Goal: Information Seeking & Learning: Learn about a topic

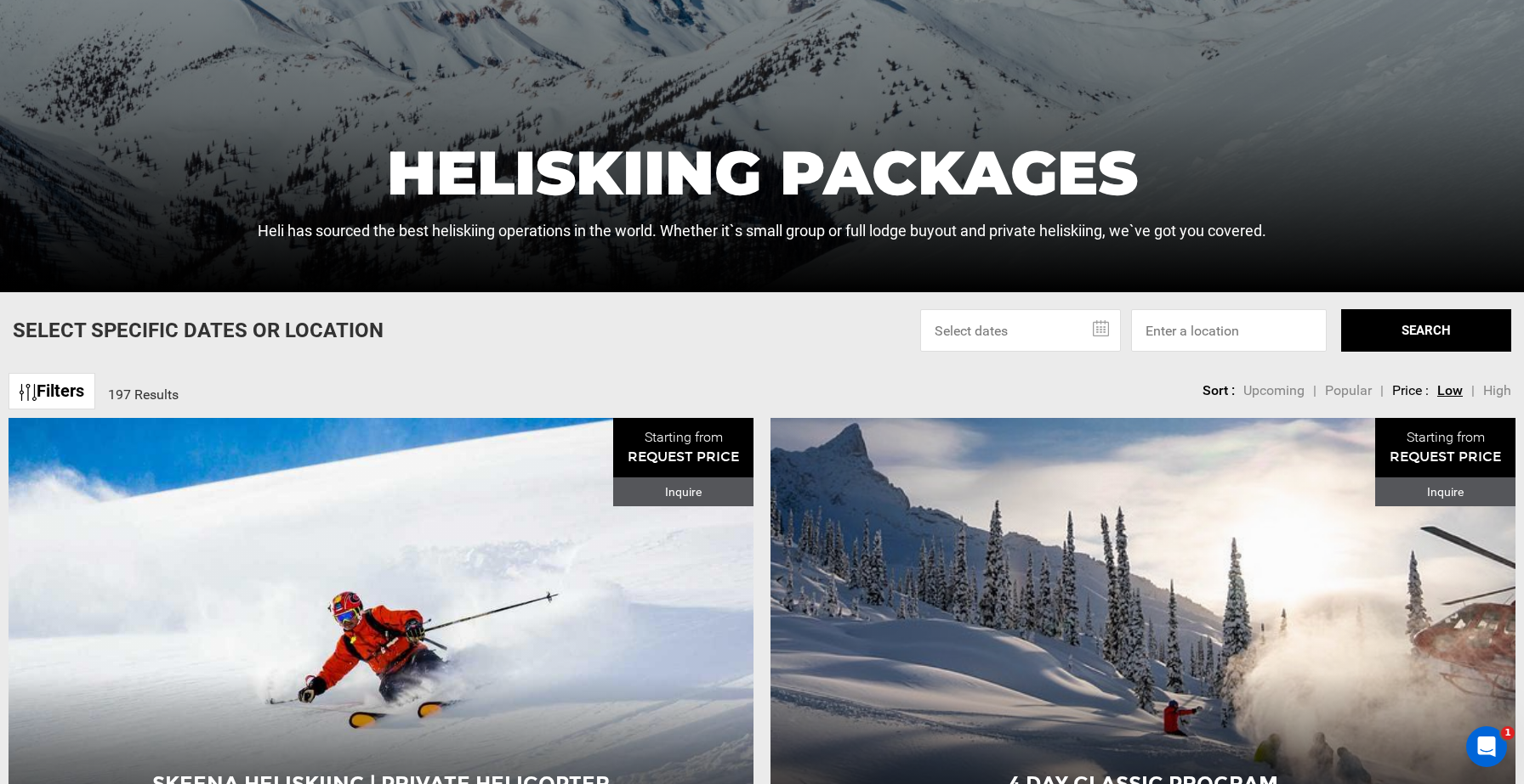
scroll to position [401, 0]
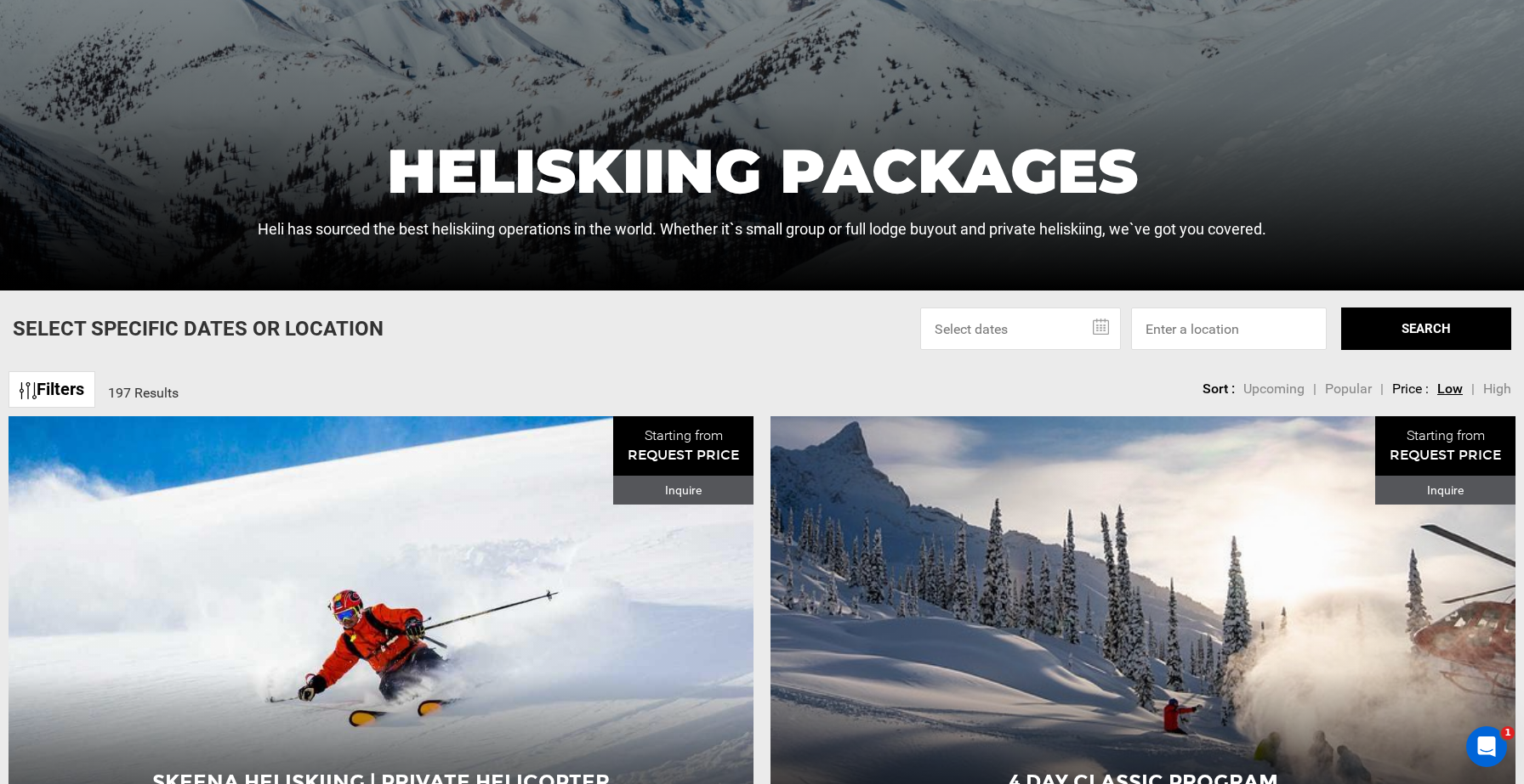
click at [69, 388] on link "Filters" at bounding box center [52, 389] width 87 height 36
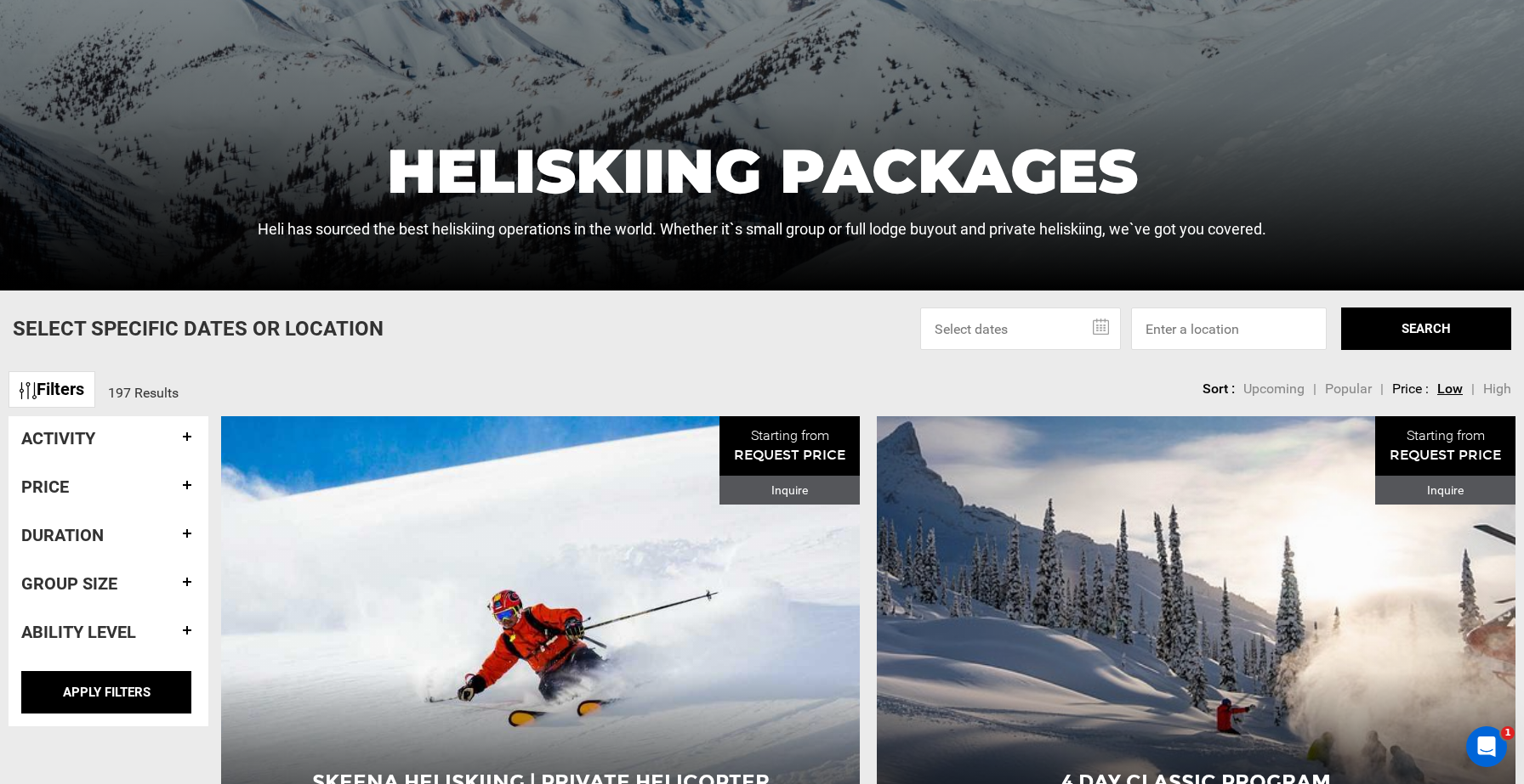
click at [68, 461] on div "Activity" at bounding box center [108, 439] width 175 height 44
click at [66, 440] on h4 "Activity" at bounding box center [108, 439] width 175 height 19
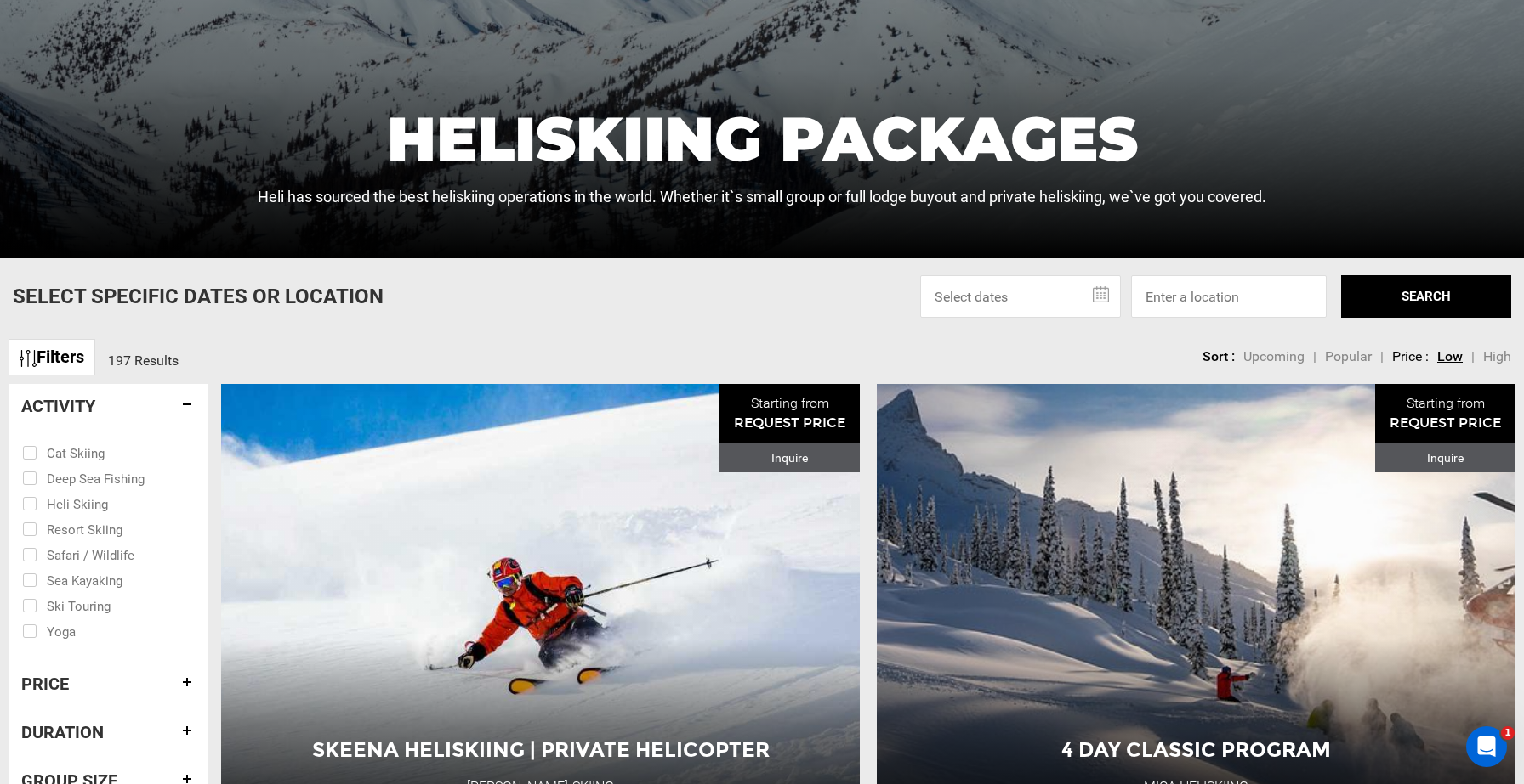
scroll to position [438, 0]
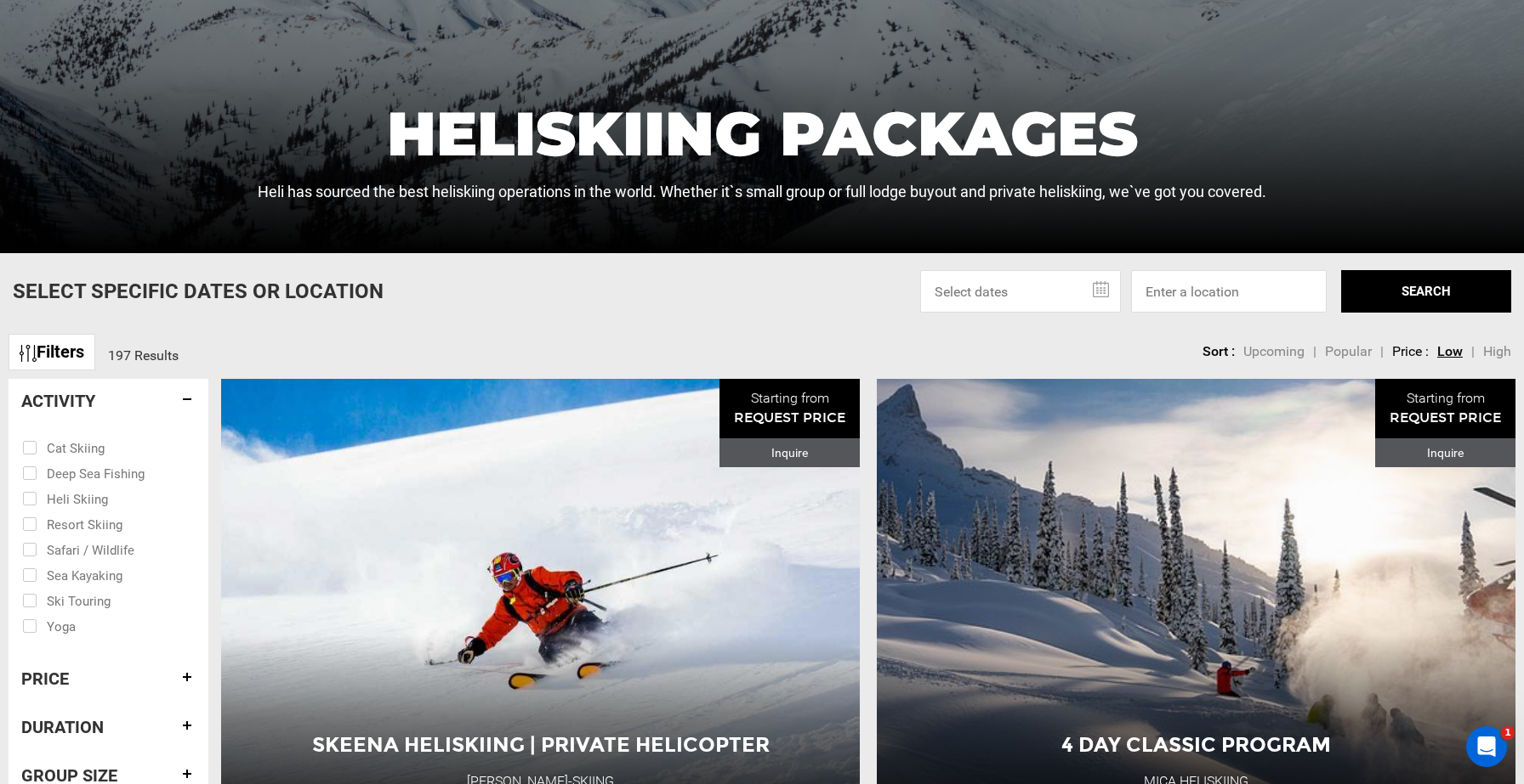
click at [62, 499] on input "checkbox" at bounding box center [96, 498] width 149 height 26
checkbox input "true"
click at [58, 520] on input "checkbox" at bounding box center [96, 524] width 149 height 26
checkbox input "true"
click at [29, 500] on input "checkbox" at bounding box center [96, 498] width 149 height 26
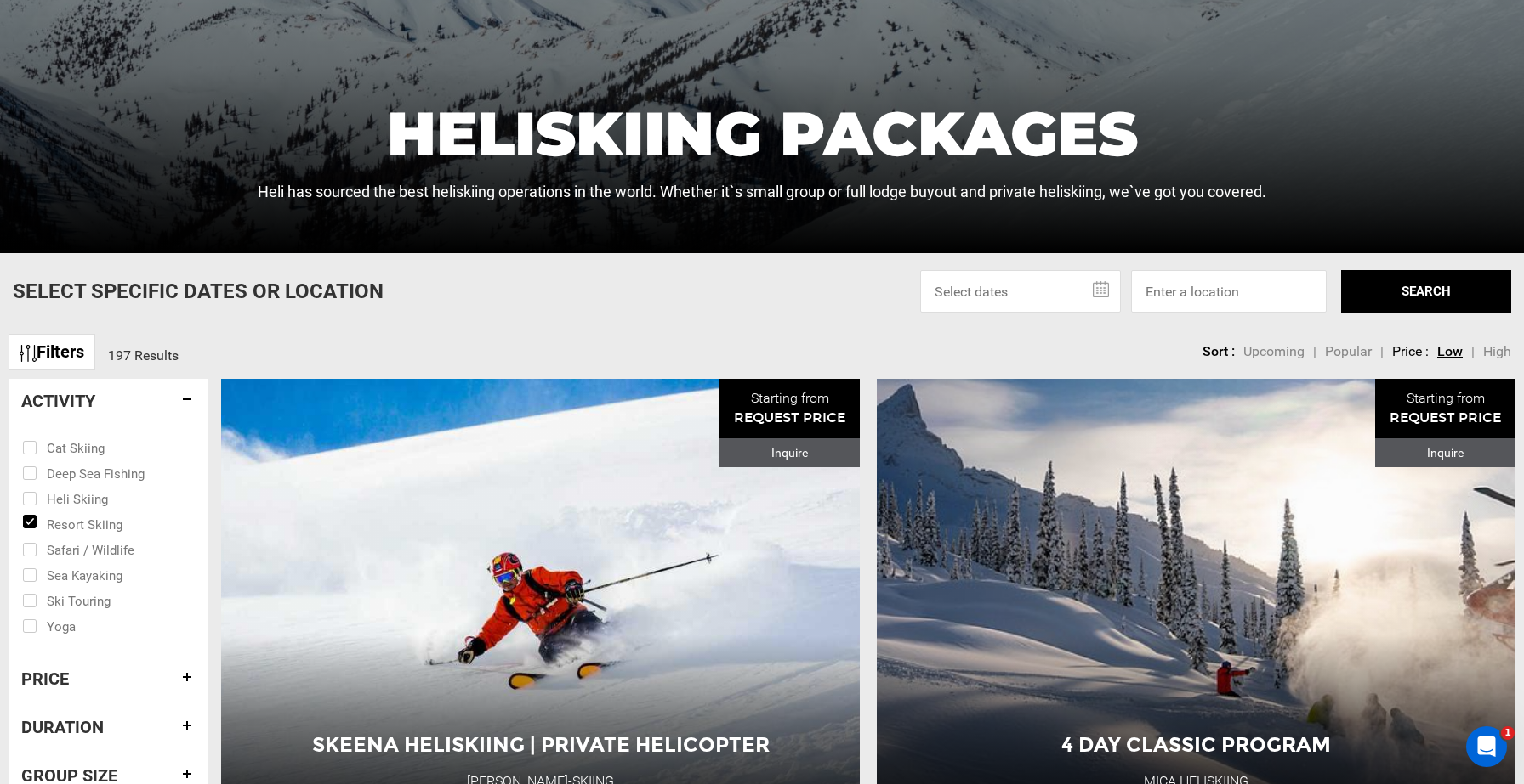
click at [31, 498] on input "checkbox" at bounding box center [96, 498] width 149 height 26
checkbox input "true"
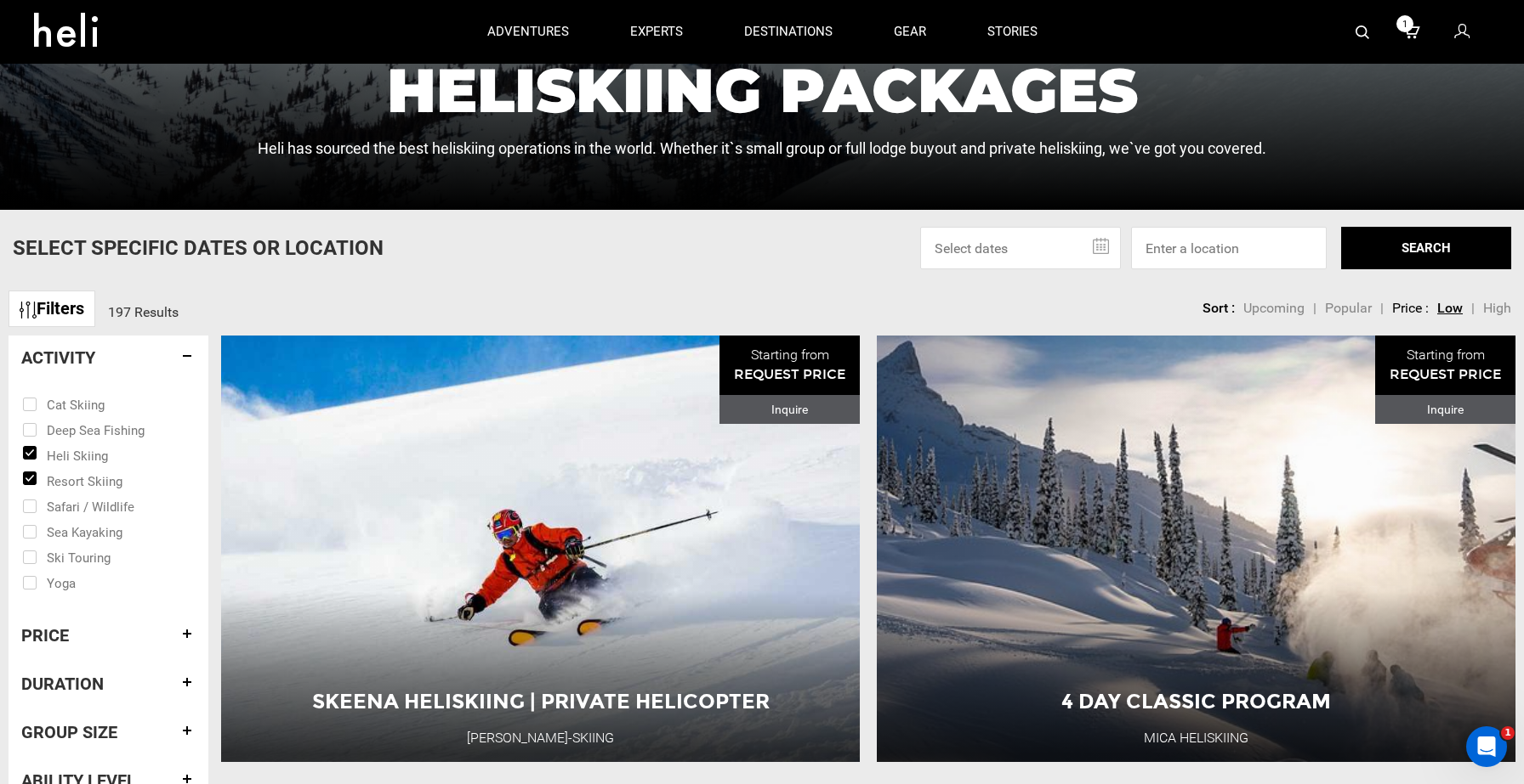
scroll to position [480, 0]
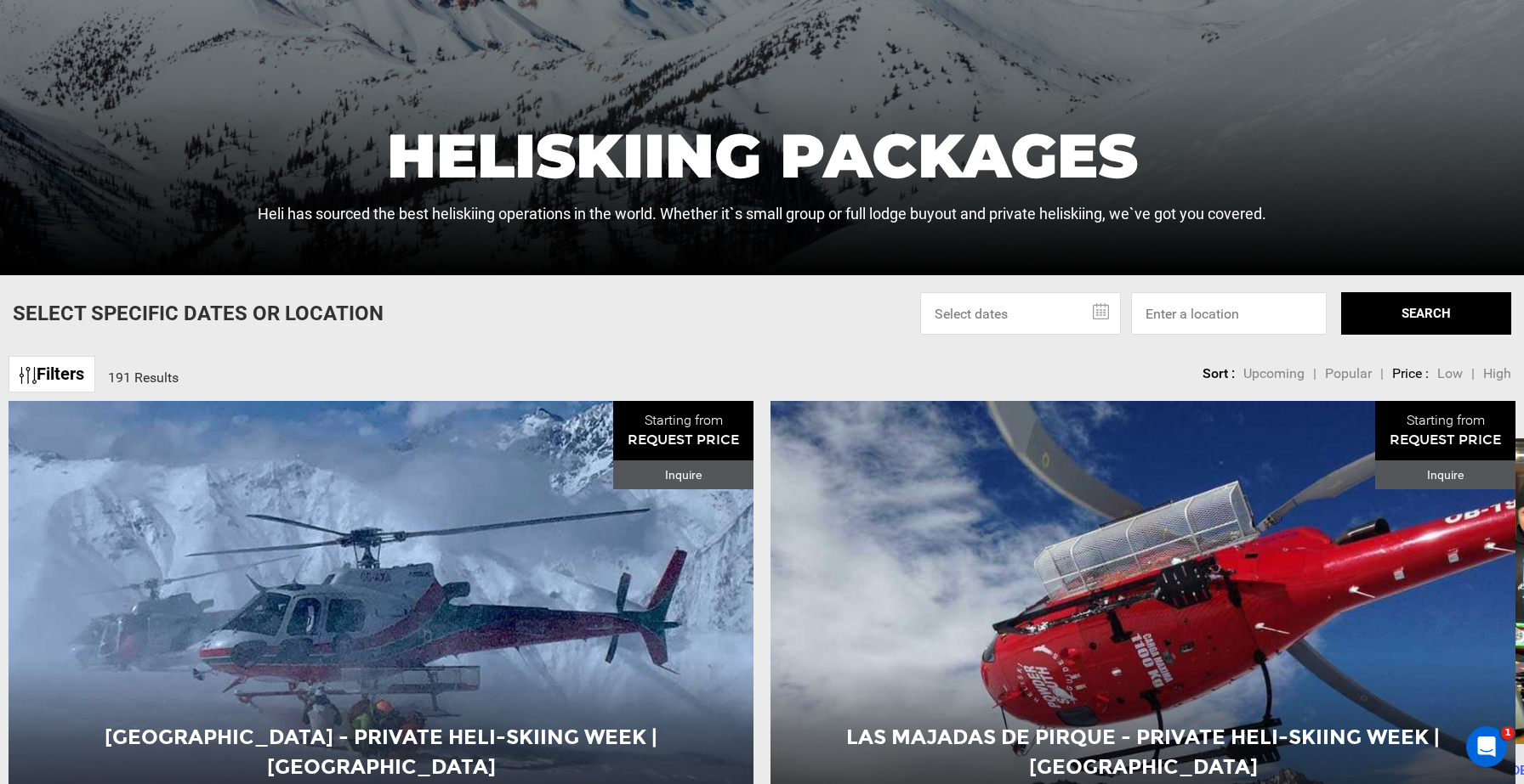
scroll to position [422, 0]
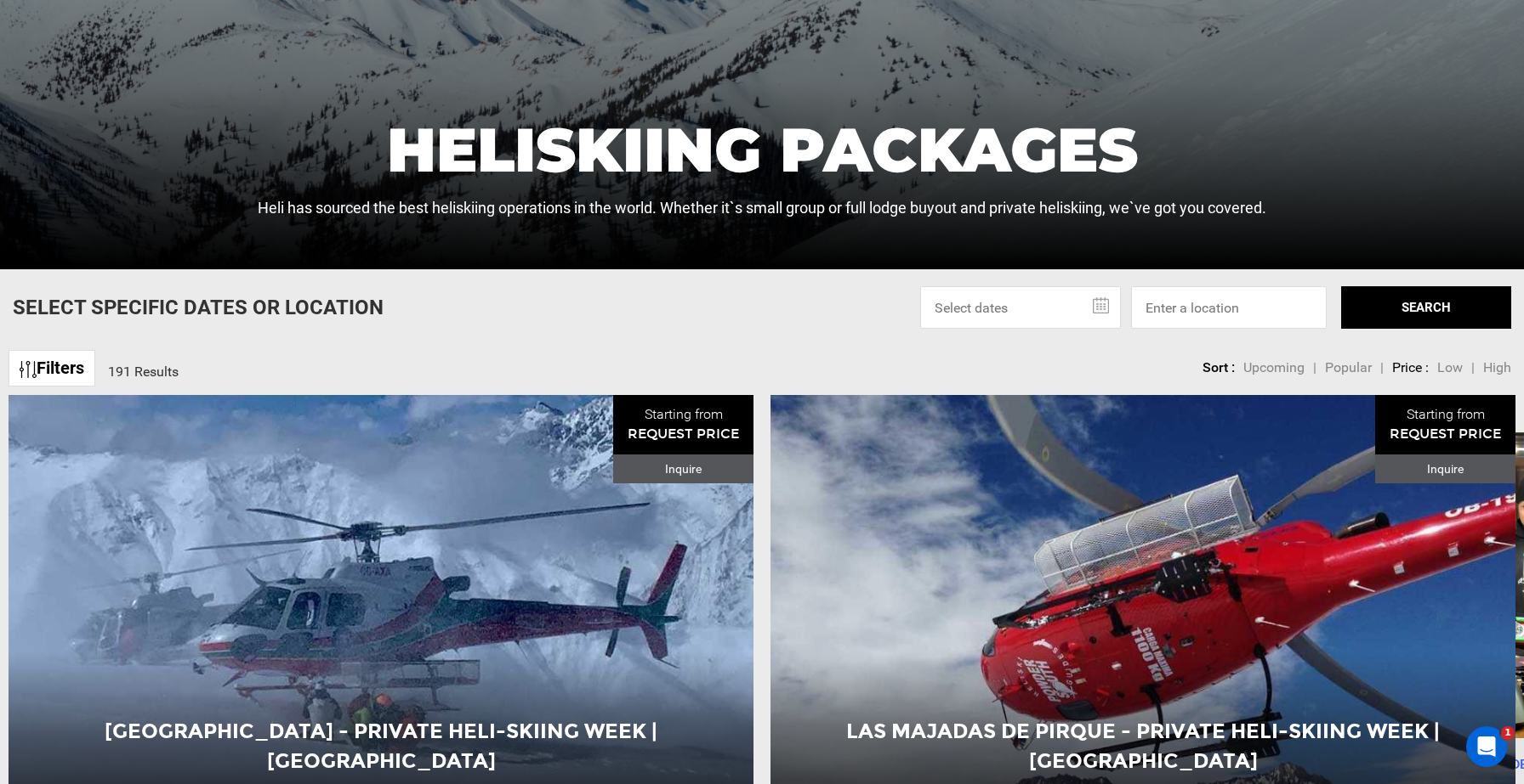
click at [546, 333] on app-activity-stories-banner "Stories Heliskiing , Lifestyle , Ski and Ride Gear Guide: What To Pack For A Da…" at bounding box center [762, 793] width 1524 height 2301
